Goal: Transaction & Acquisition: Purchase product/service

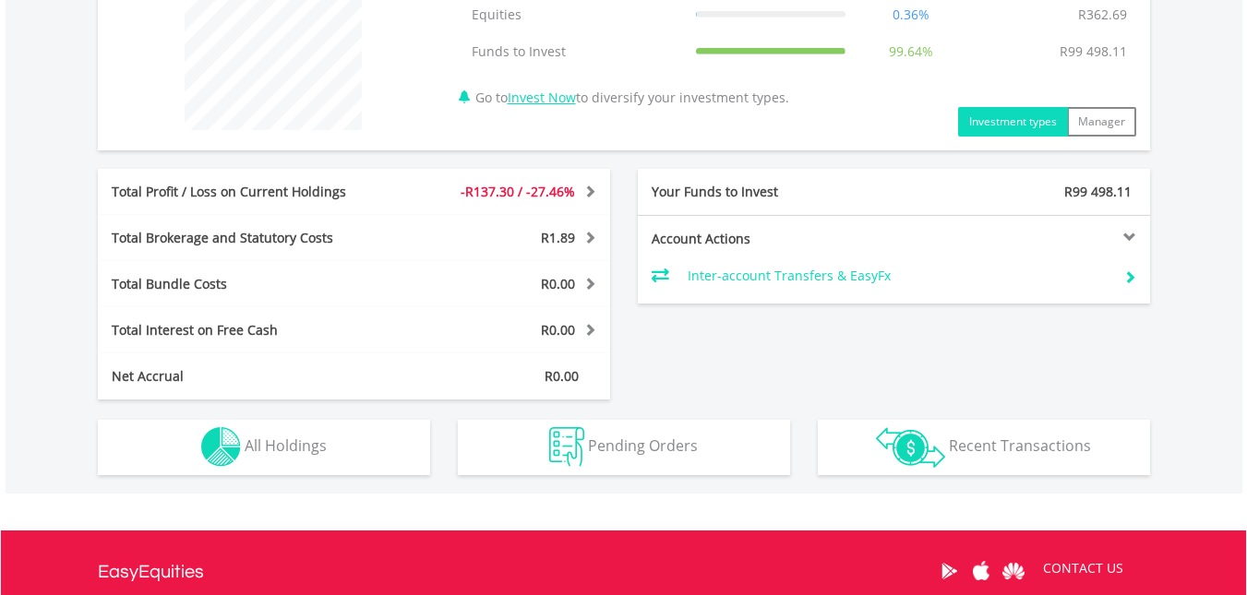
scroll to position [771, 0]
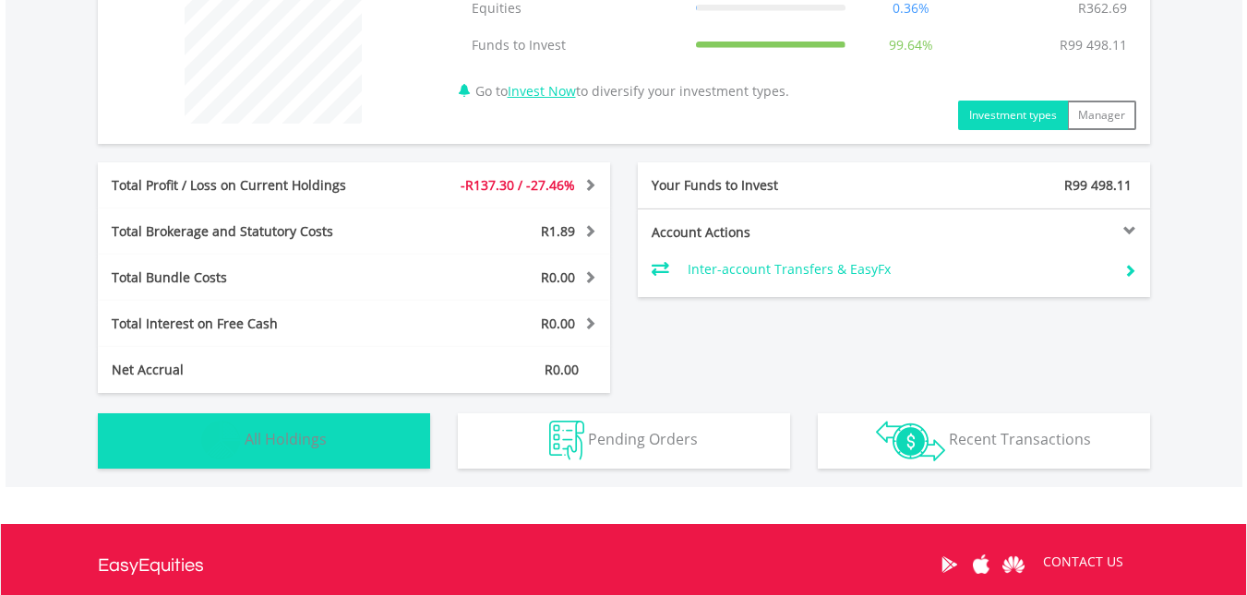
click at [411, 457] on button "Holdings All Holdings" at bounding box center [264, 441] width 332 height 55
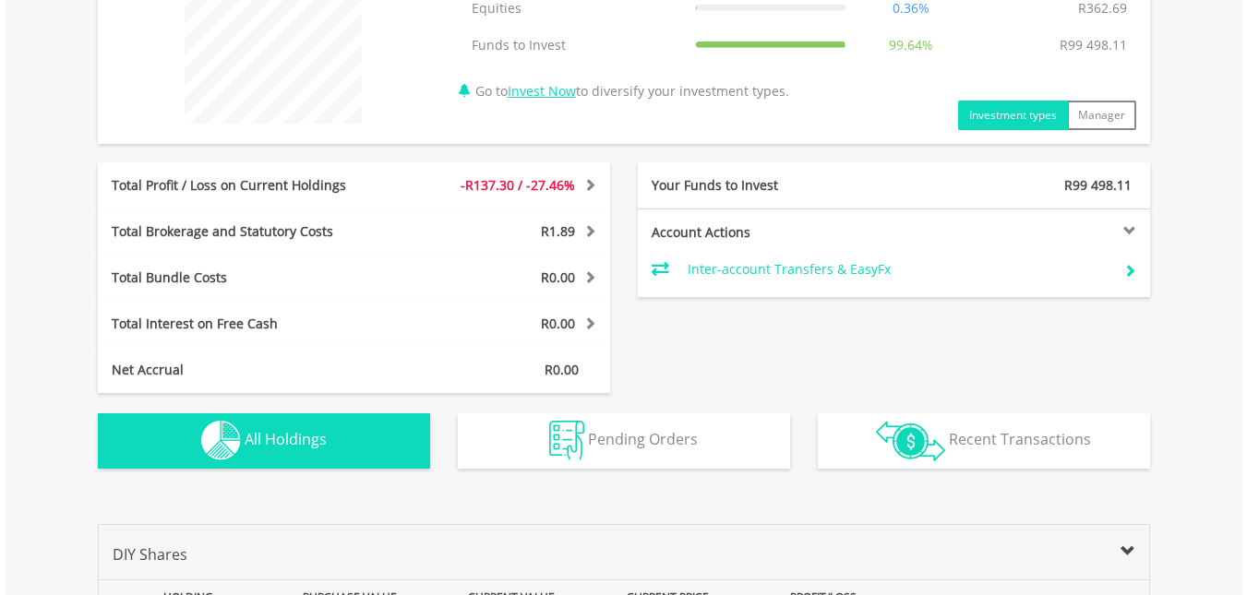
scroll to position [1228, 0]
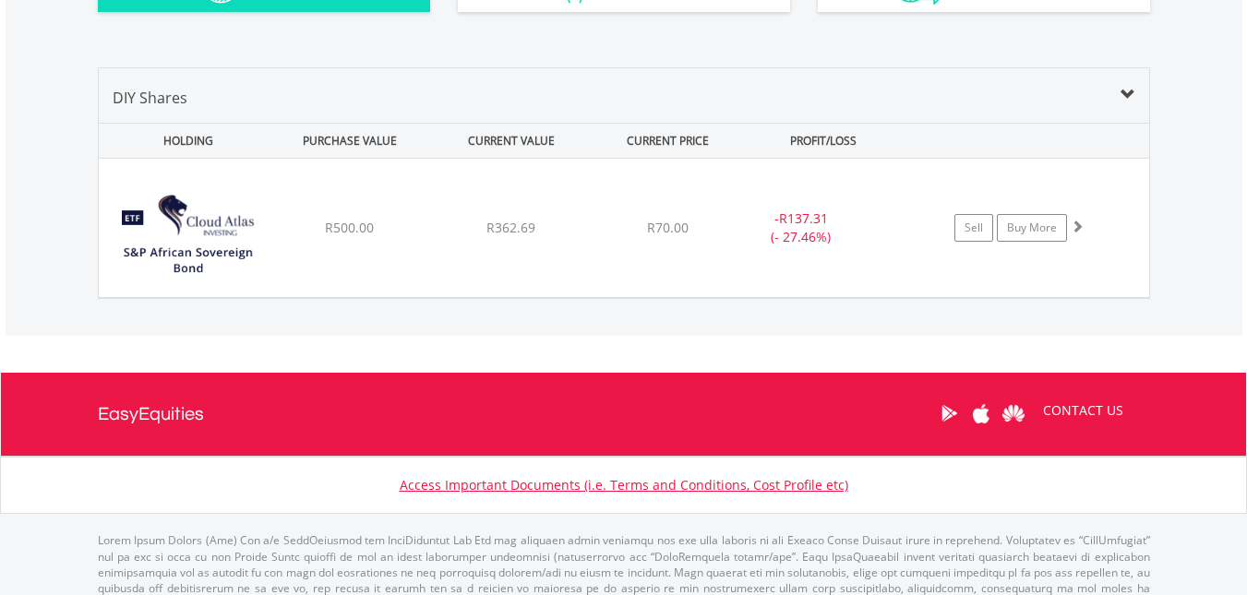
click at [1206, 149] on div "Value View Share View DIY Shares HOLDING PURCHASE VALUE CURRENT VALUE CURRENT P…" at bounding box center [624, 183] width 1237 height 306
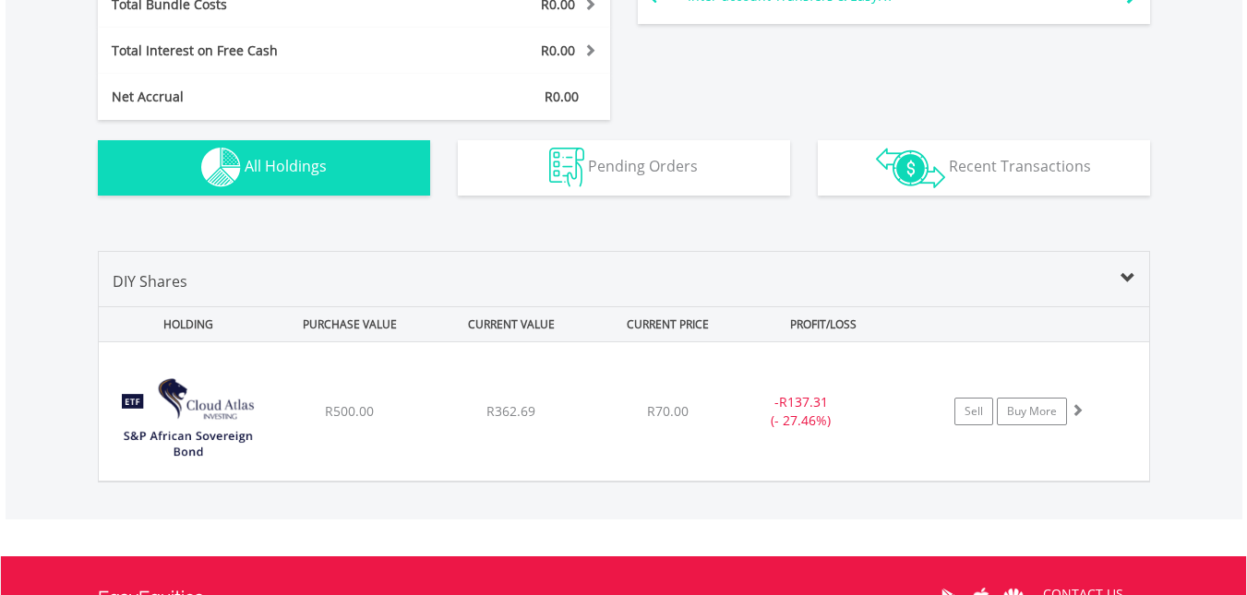
scroll to position [1043, 0]
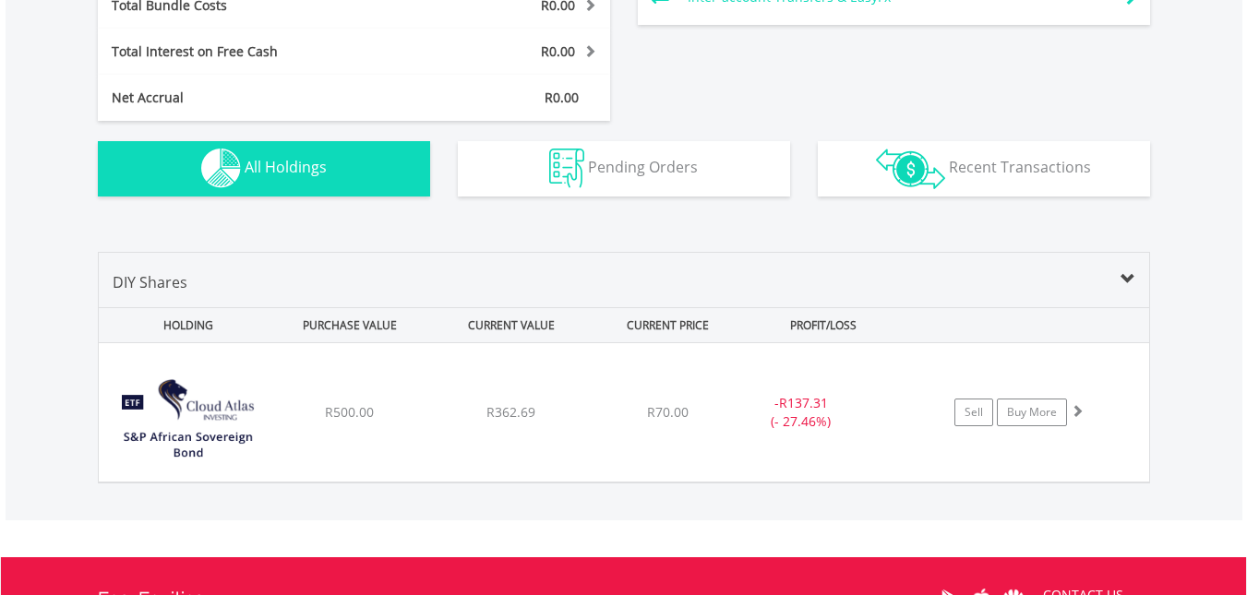
click at [1134, 287] on span at bounding box center [1128, 279] width 15 height 15
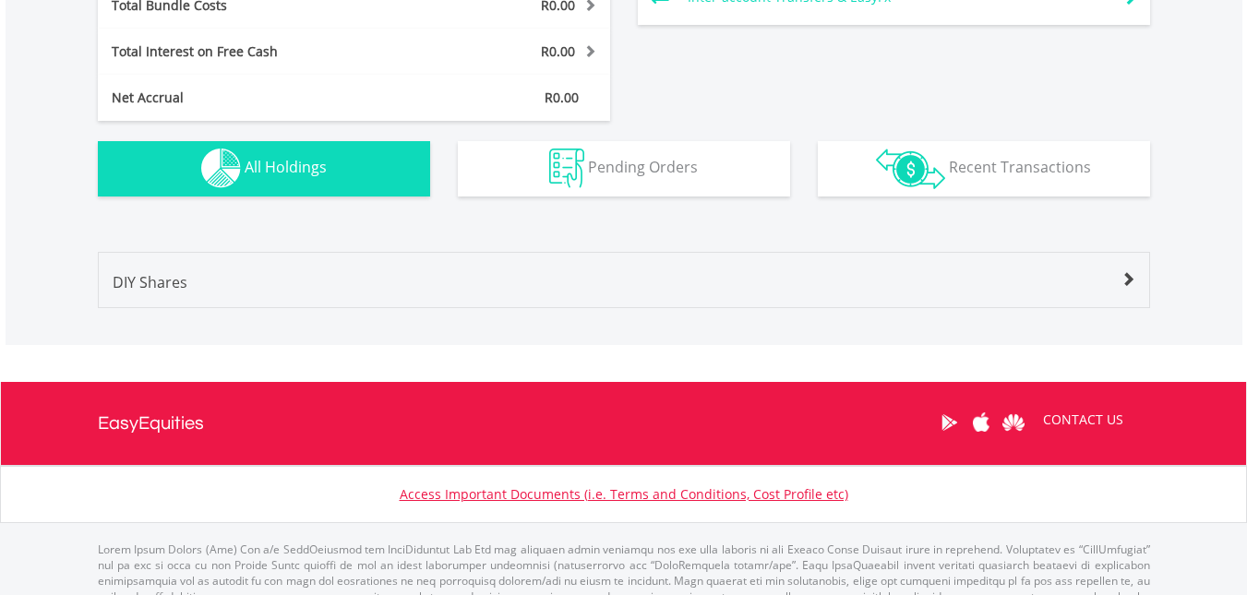
click at [1134, 287] on span at bounding box center [1128, 279] width 15 height 15
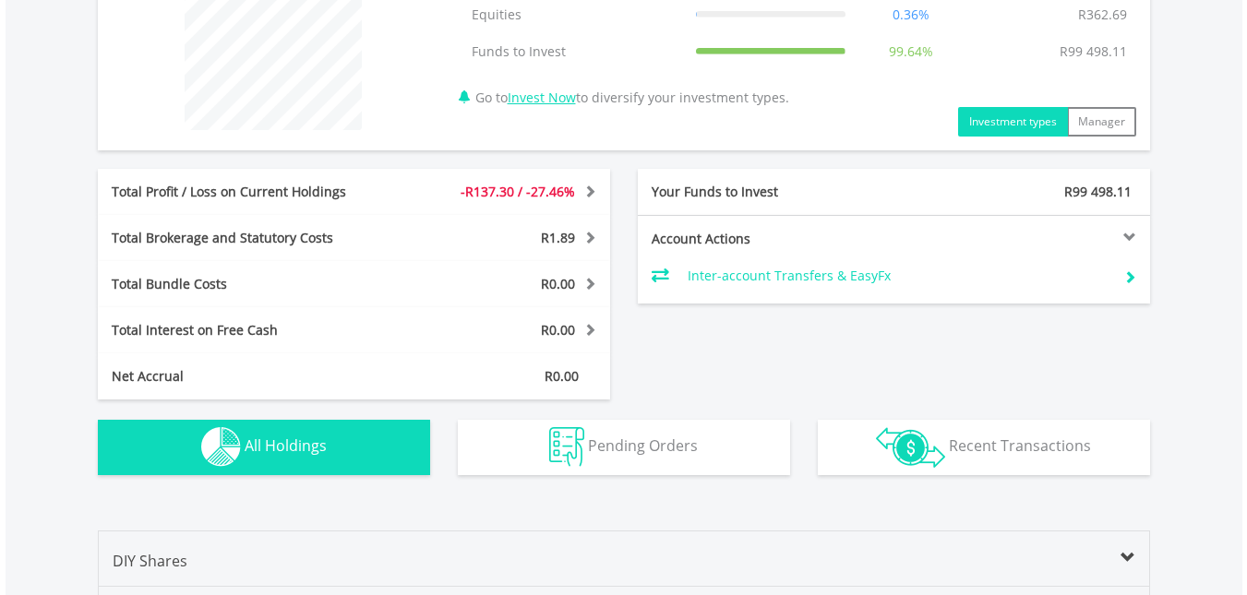
scroll to position [758, 0]
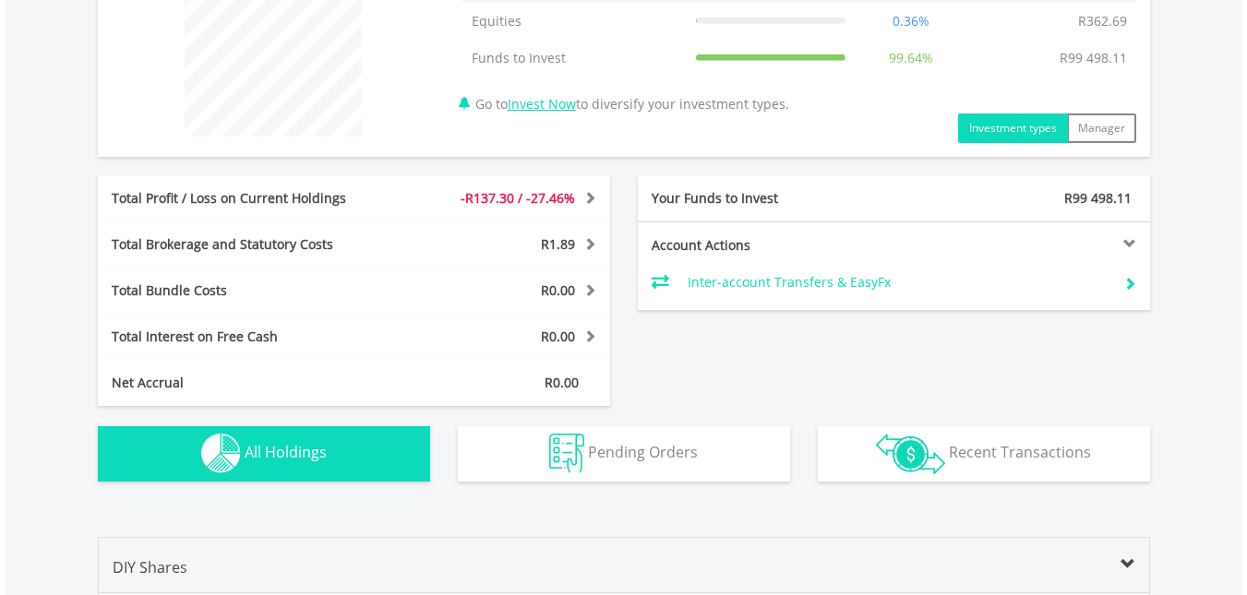
click at [1125, 242] on div at bounding box center [1022, 243] width 257 height 13
click at [586, 199] on span at bounding box center [588, 197] width 18 height 13
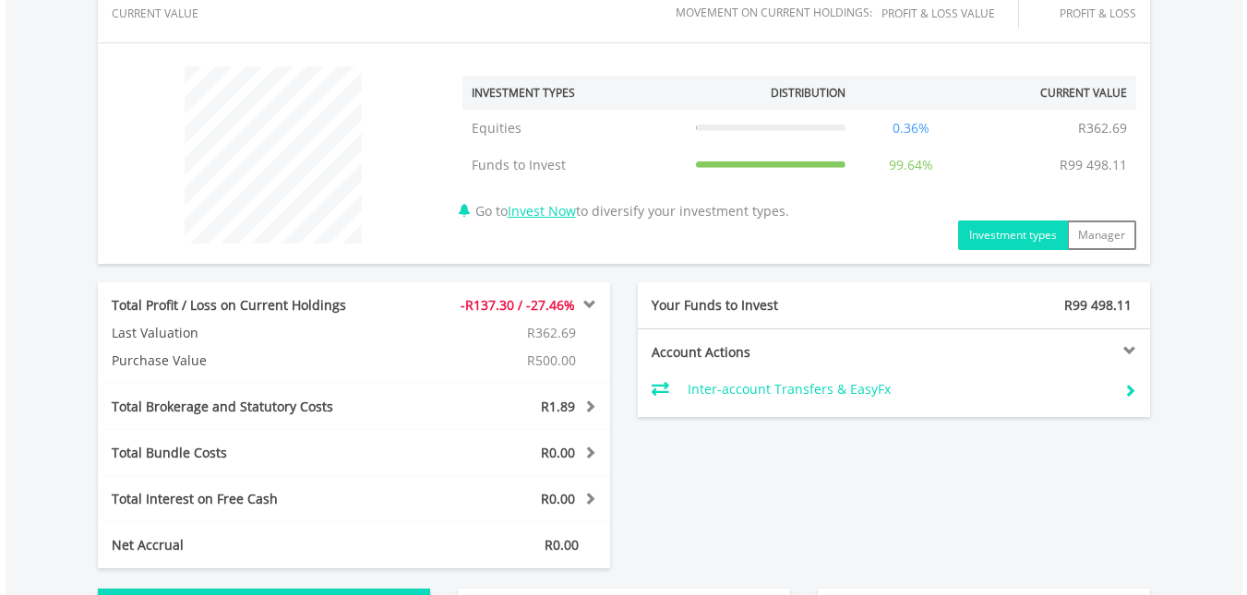
scroll to position [635, 0]
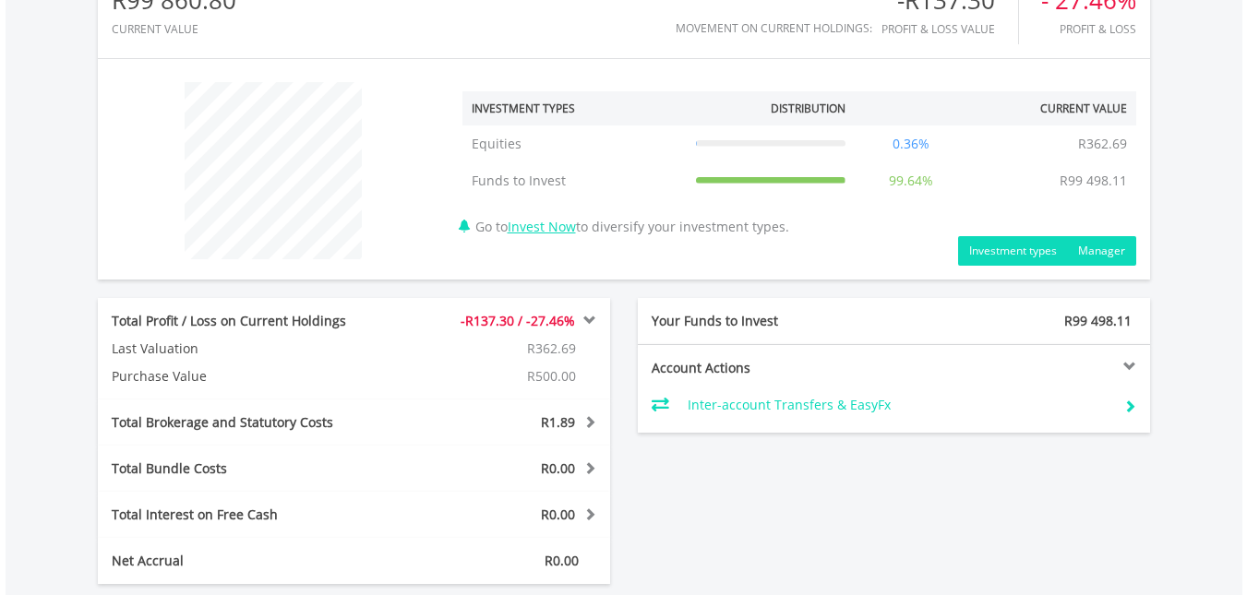
click at [1100, 258] on button "Manager" at bounding box center [1101, 251] width 69 height 30
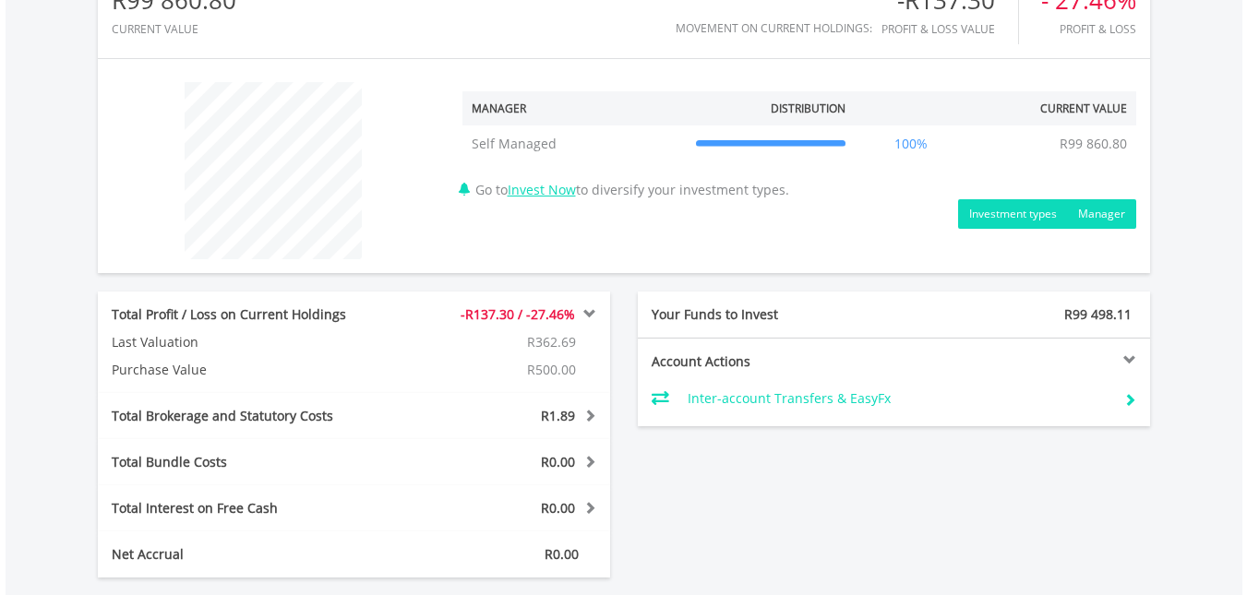
click at [1019, 219] on button "Investment types" at bounding box center [1013, 214] width 110 height 30
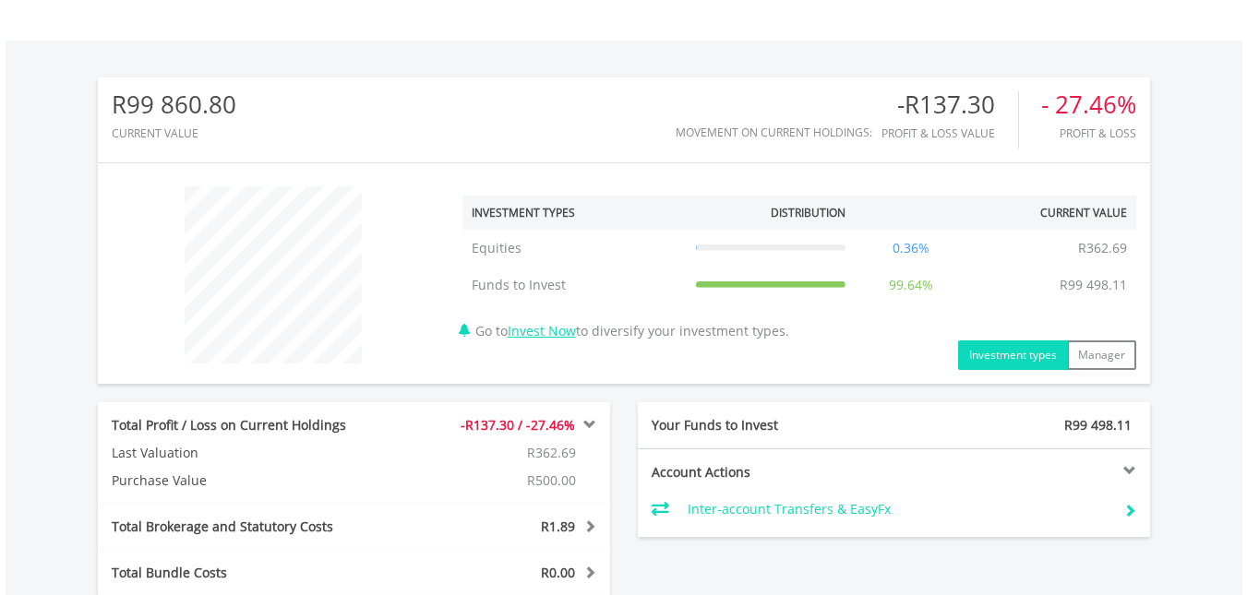
scroll to position [524, 0]
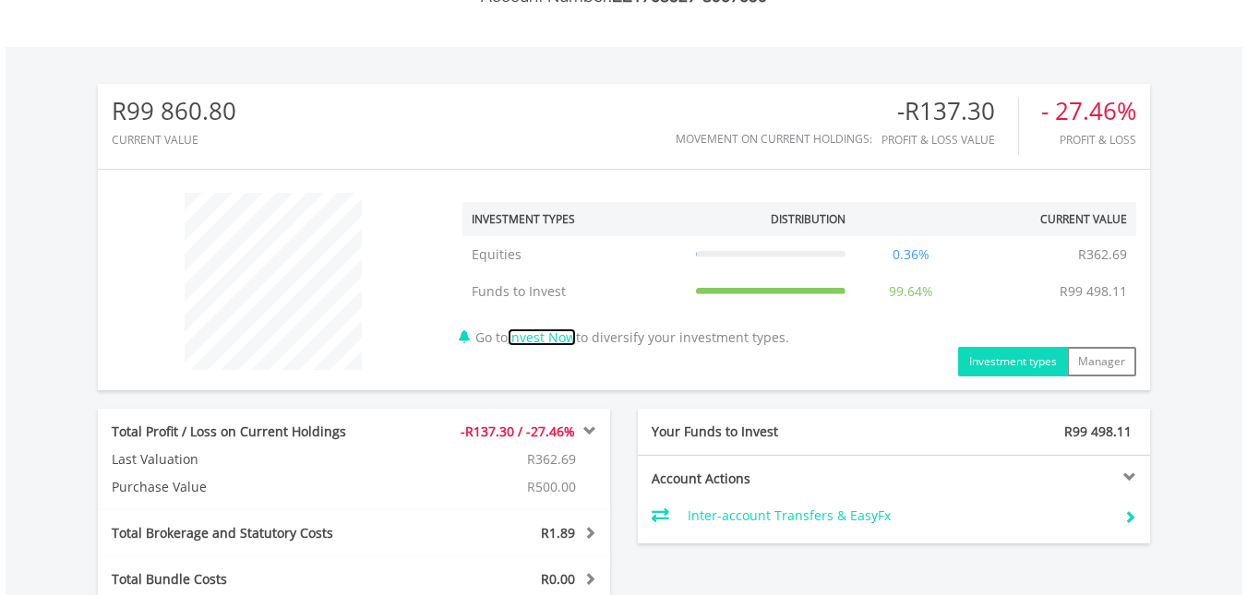
click at [551, 340] on link "Invest Now" at bounding box center [542, 338] width 68 height 18
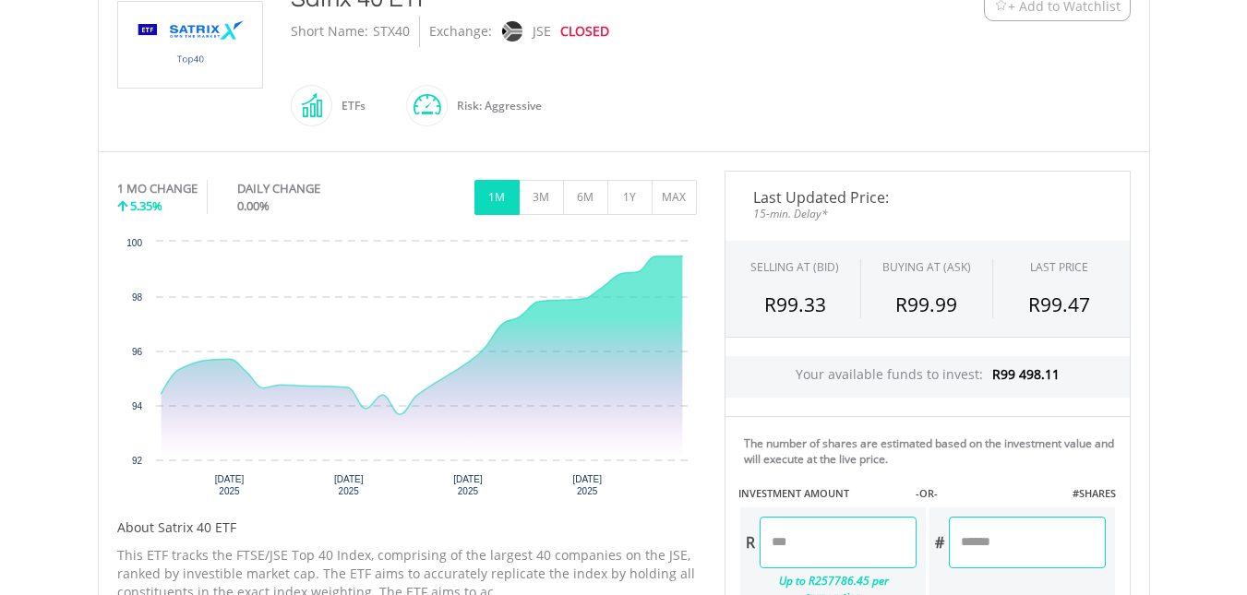
scroll to position [443, 0]
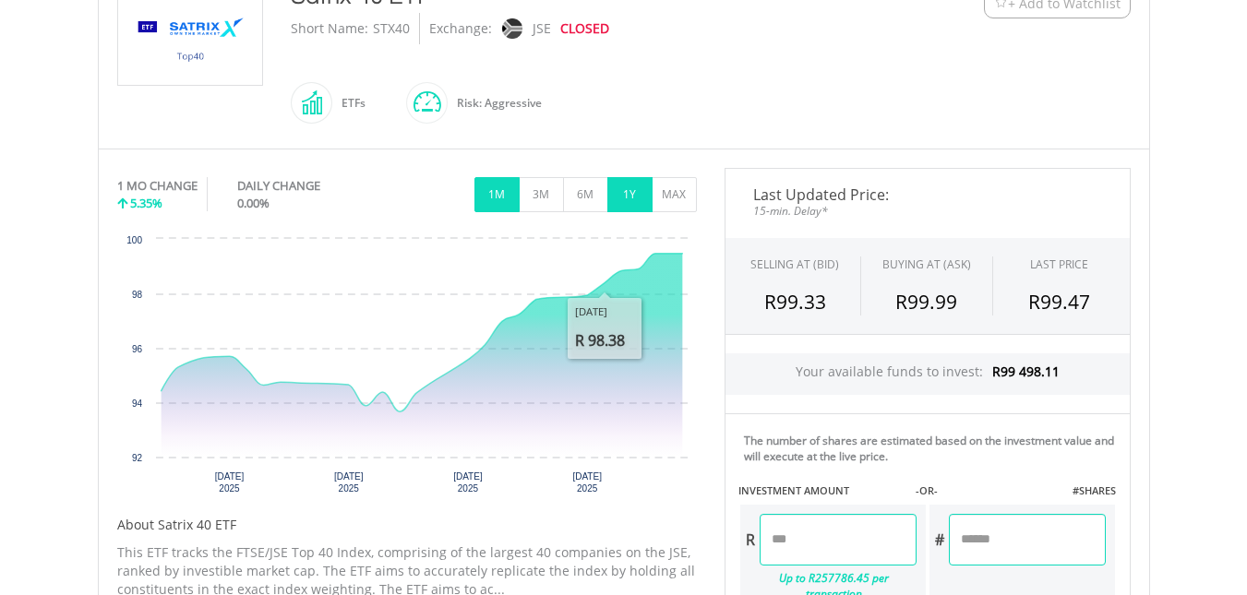
click at [642, 200] on button "1Y" at bounding box center [629, 194] width 45 height 35
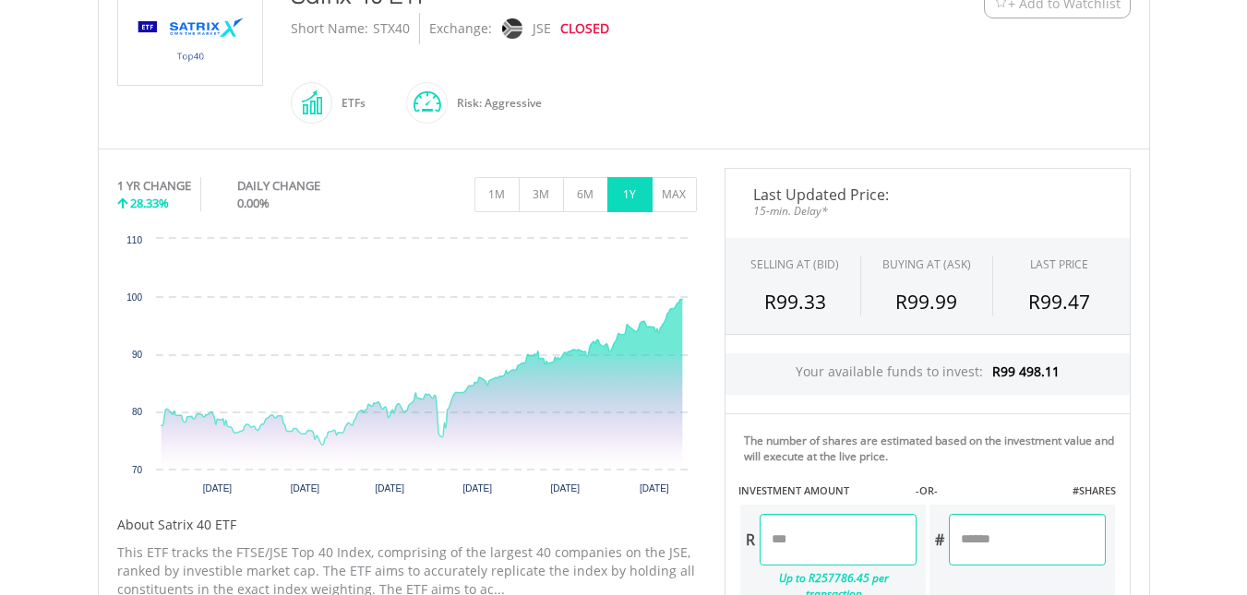
click at [654, 517] on h5 "About Satrix 40 ETF" at bounding box center [407, 525] width 580 height 18
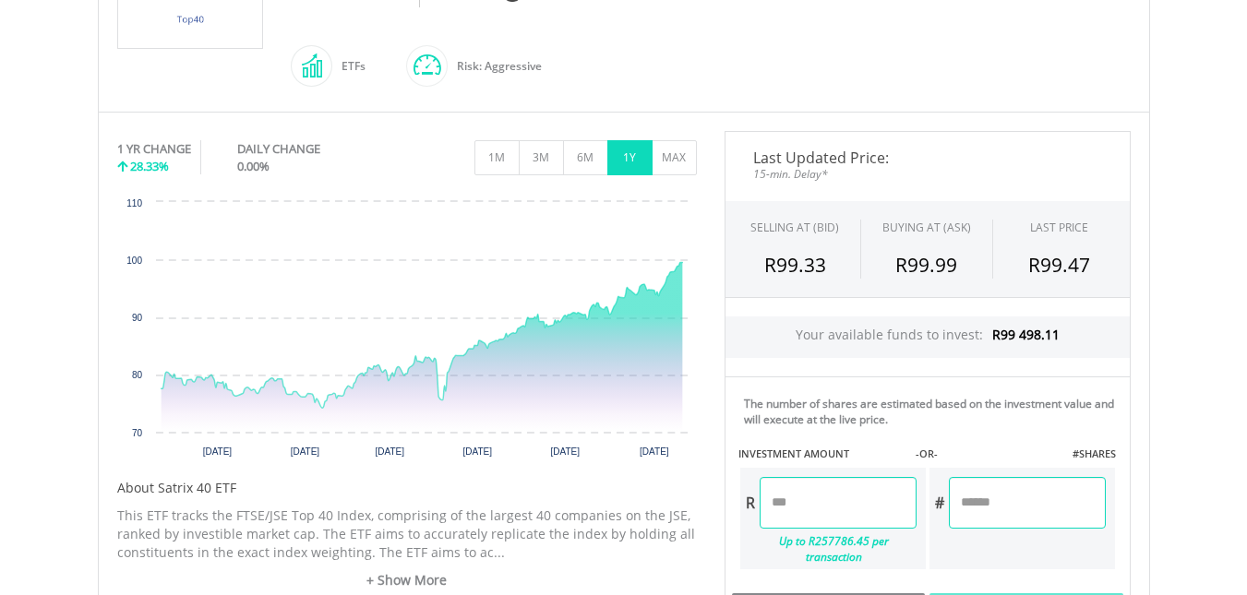
scroll to position [438, 0]
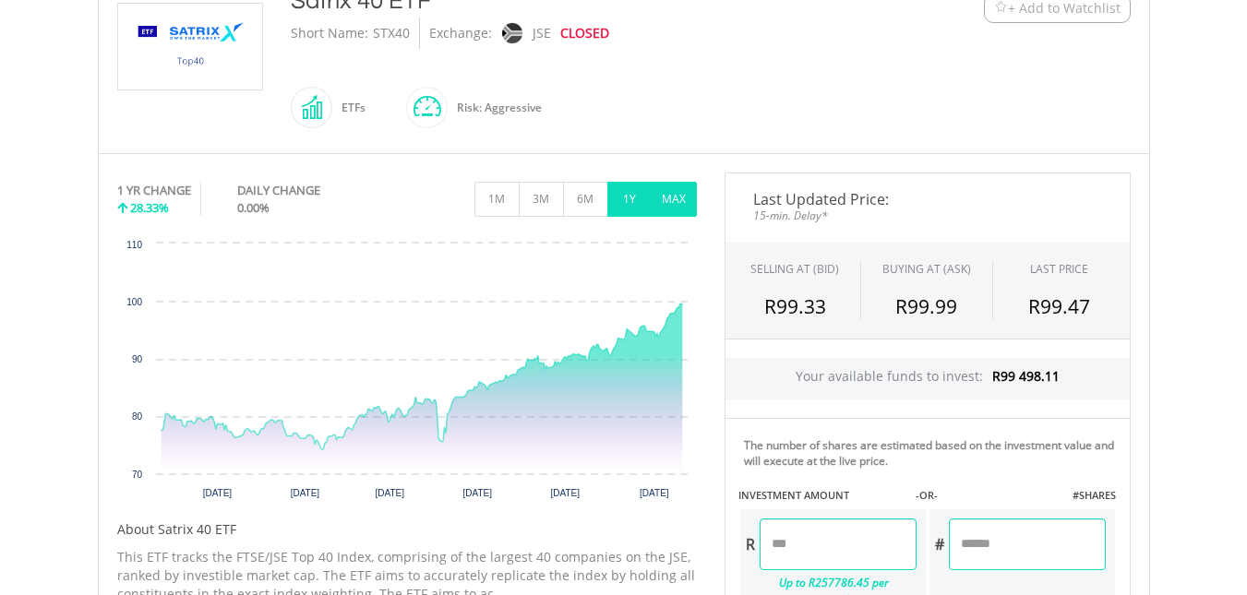
click at [681, 198] on button "MAX" at bounding box center [674, 199] width 45 height 35
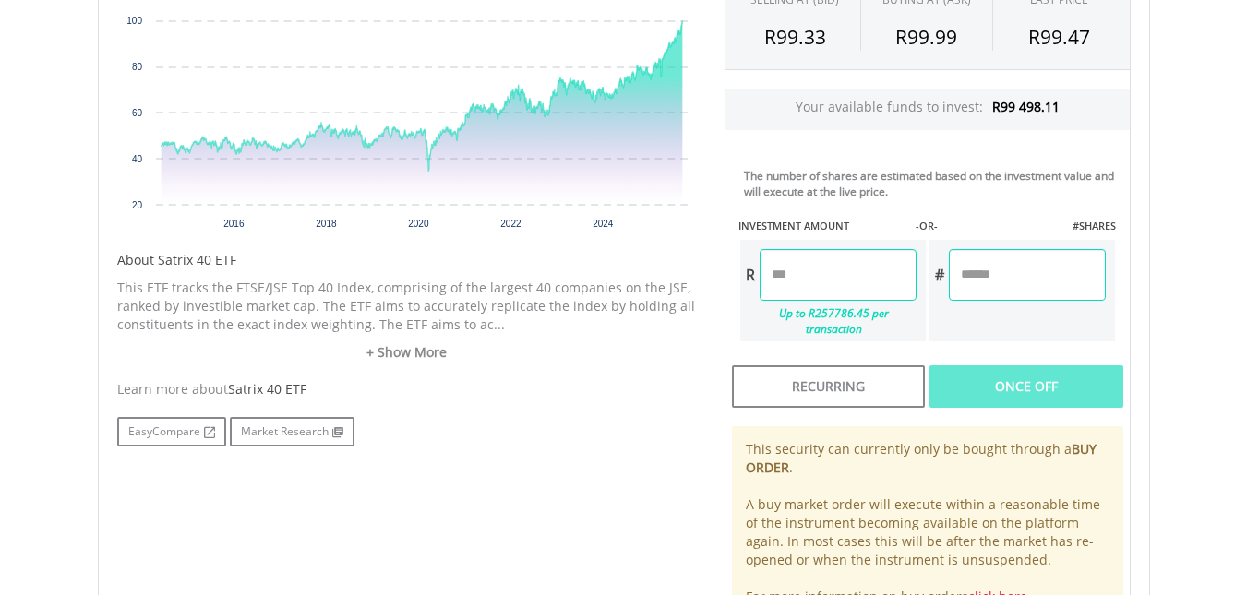
scroll to position [716, 0]
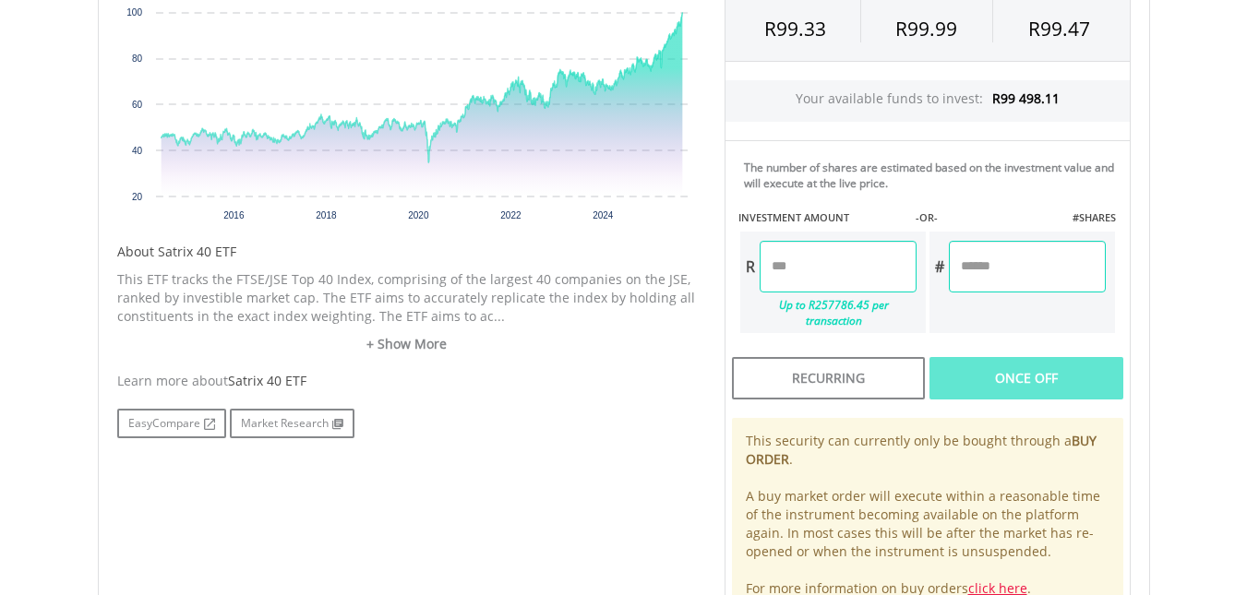
click at [847, 270] on input "number" at bounding box center [838, 267] width 157 height 52
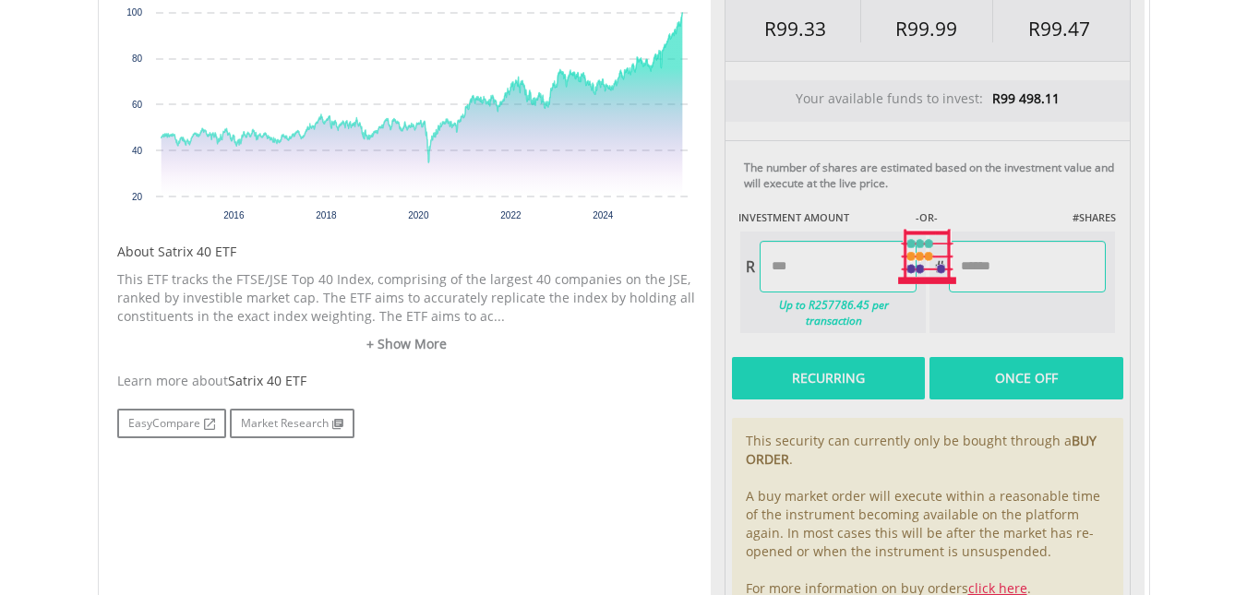
click at [852, 366] on div "Last Updated Price: 15-min. Delay* SELLING AT (BID) BUYING AT (ASK) LAST PRICE …" at bounding box center [928, 257] width 434 height 725
type input "******"
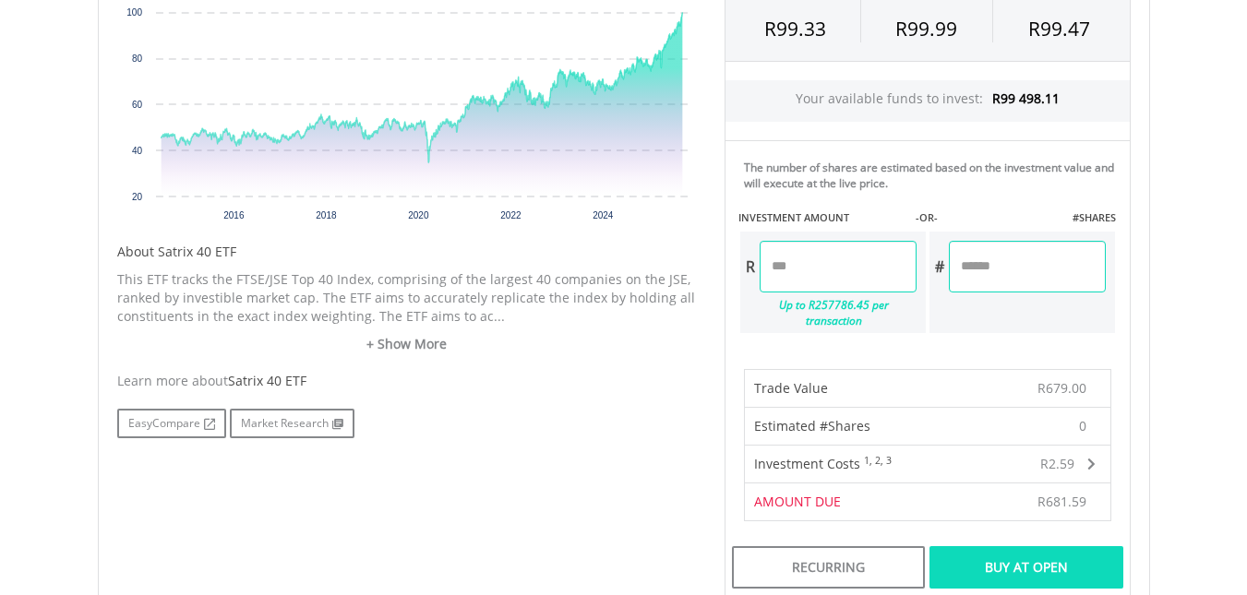
click at [1068, 408] on div "0" at bounding box center [1025, 426] width 138 height 37
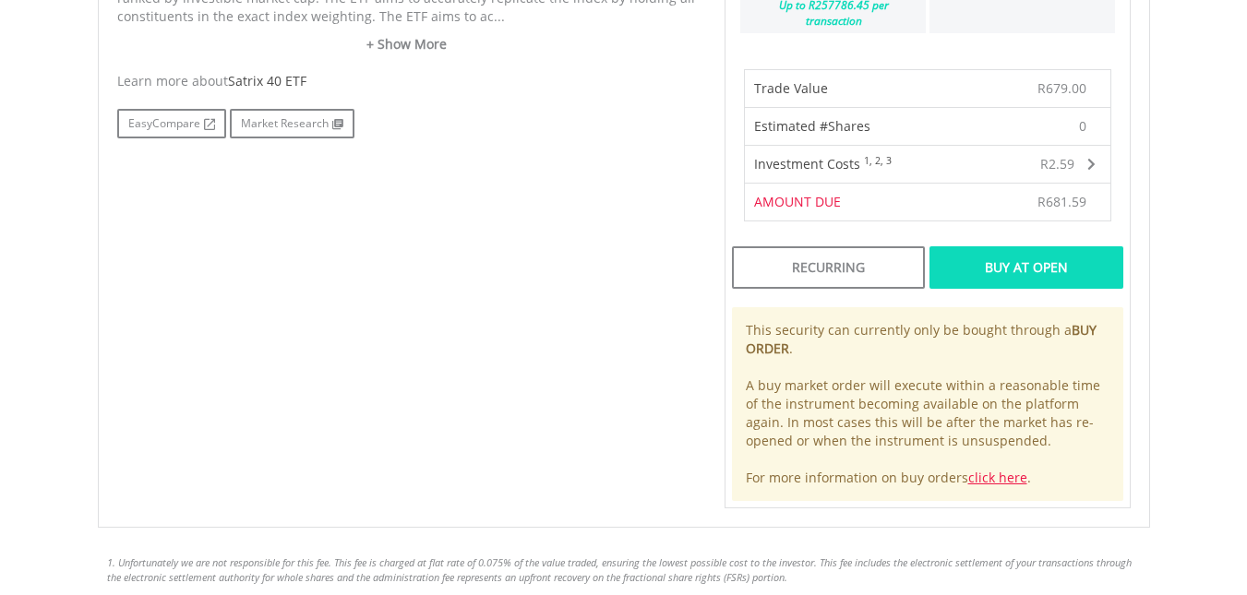
scroll to position [1021, 0]
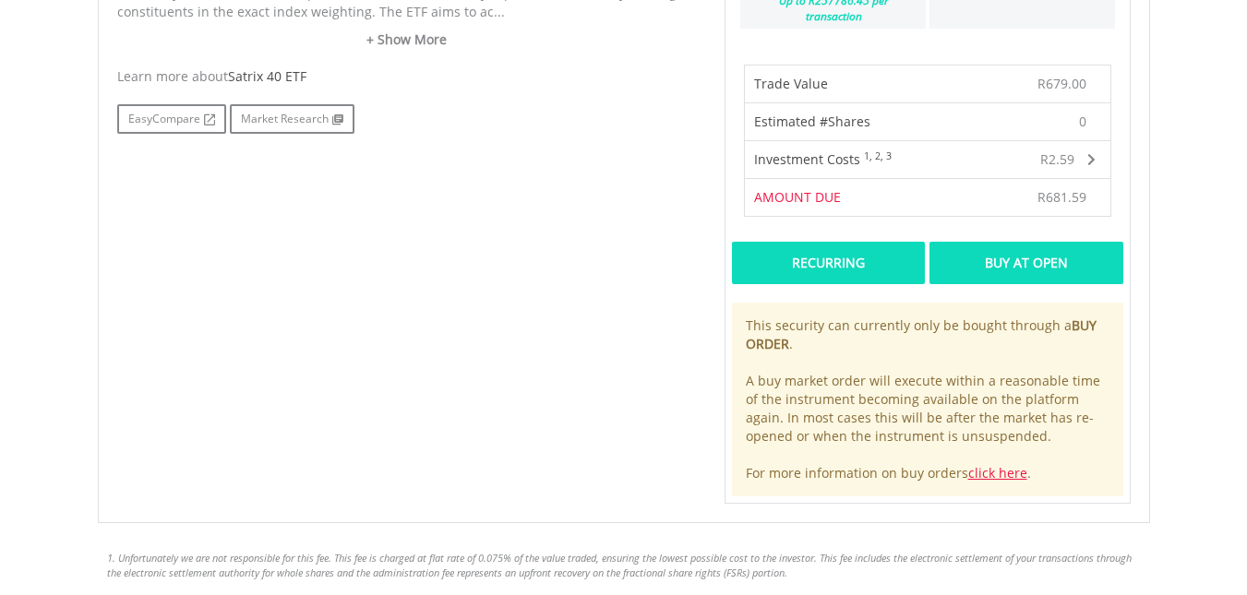
click at [870, 252] on div "Recurring" at bounding box center [828, 263] width 193 height 42
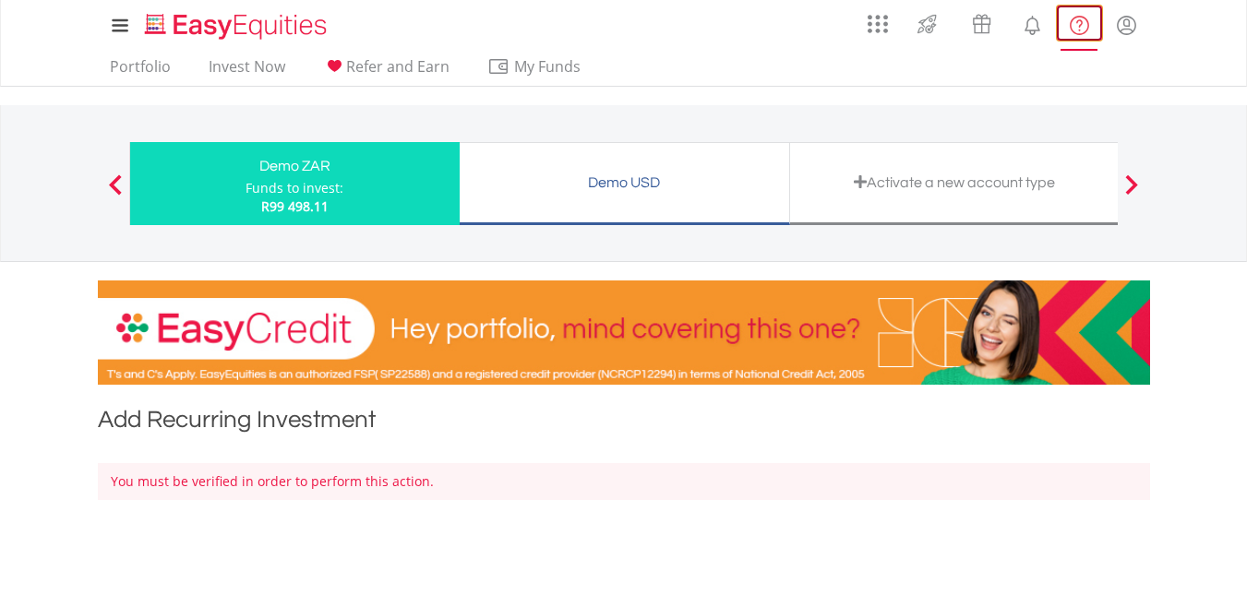
click at [1075, 30] on lord-icon "FAQ's and Support" at bounding box center [1079, 25] width 23 height 23
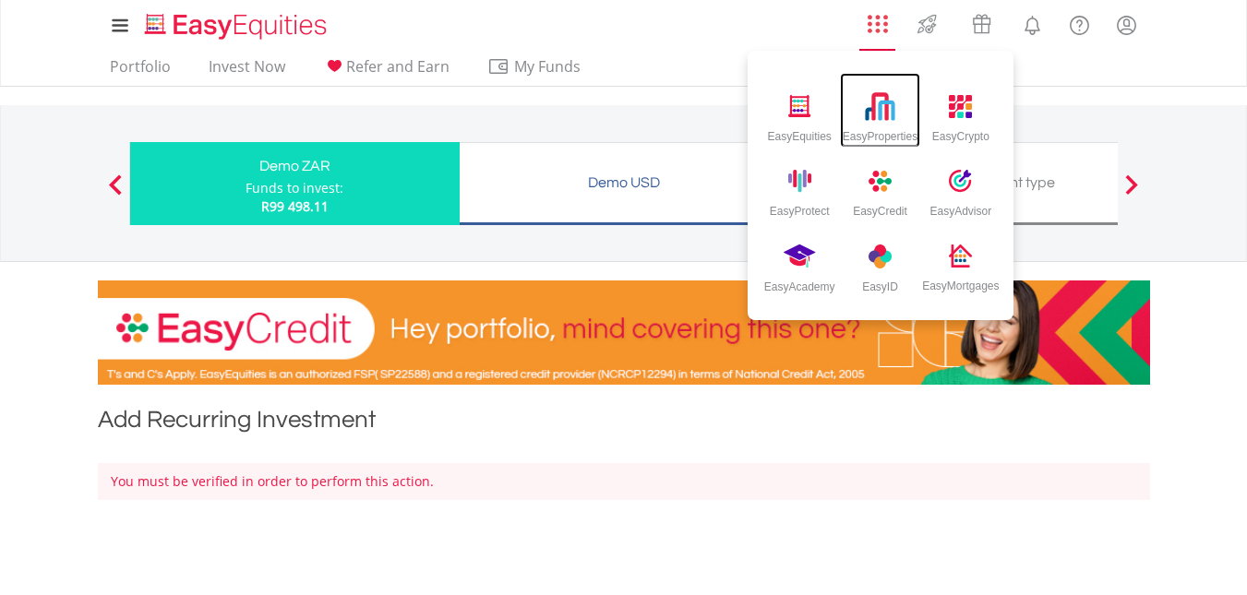
click at [880, 121] on img at bounding box center [880, 106] width 30 height 30
